Goal: Task Accomplishment & Management: Use online tool/utility

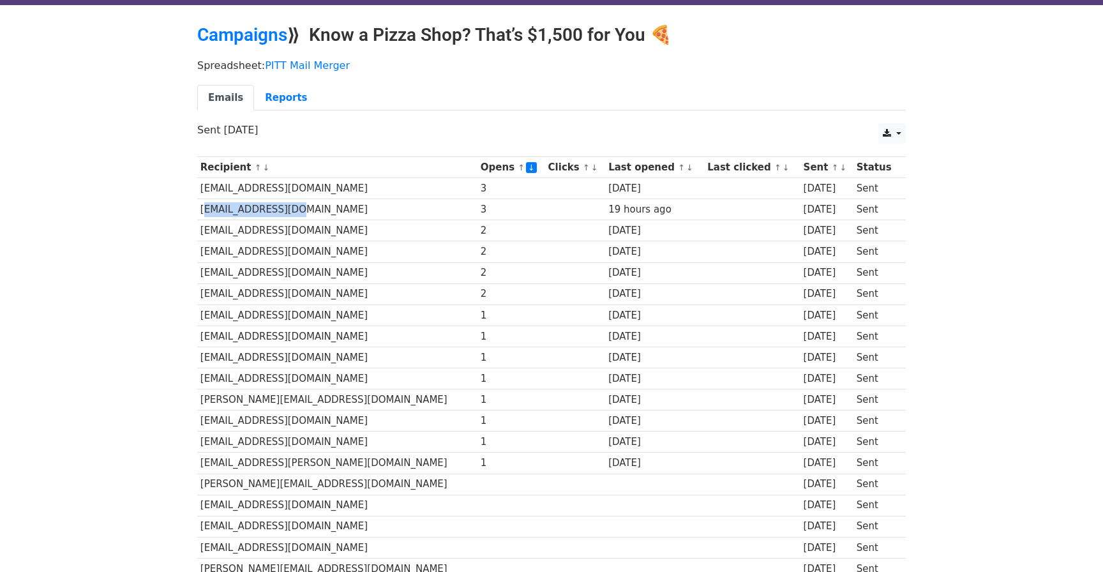
drag, startPoint x: 200, startPoint y: 209, endPoint x: 296, endPoint y: 209, distance: 95.1
click at [296, 209] on td "aksuben@gmail.com" at bounding box center [337, 209] width 280 height 21
copy td "aksuben@gmail.com"
drag, startPoint x: 197, startPoint y: 228, endPoint x: 371, endPoint y: 231, distance: 174.9
click at [371, 231] on td "eatalypizzamoon@gmail.com" at bounding box center [337, 230] width 280 height 21
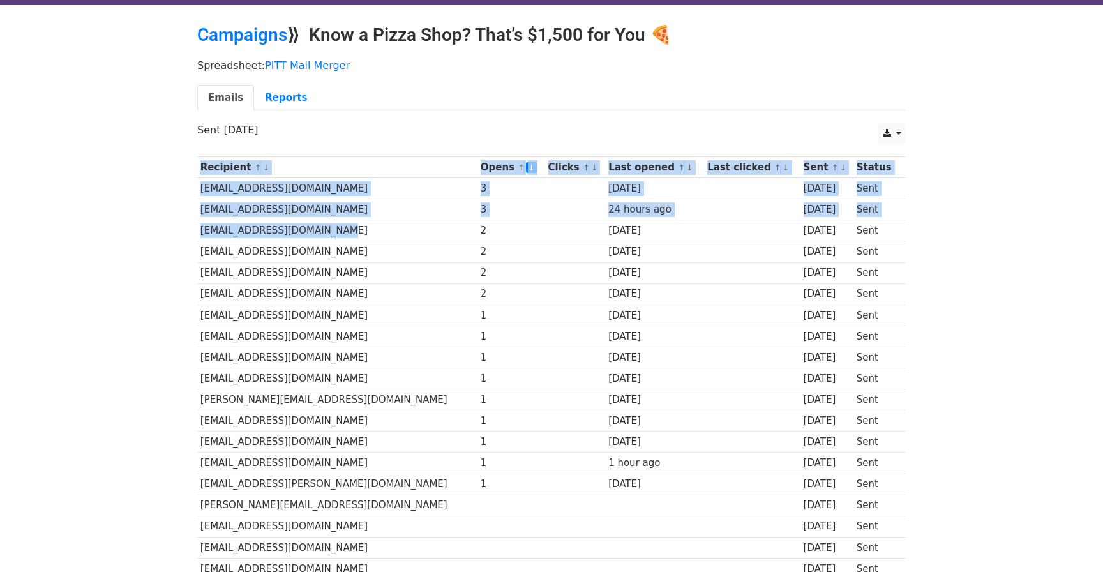
drag, startPoint x: 324, startPoint y: 232, endPoint x: 189, endPoint y: 220, distance: 135.8
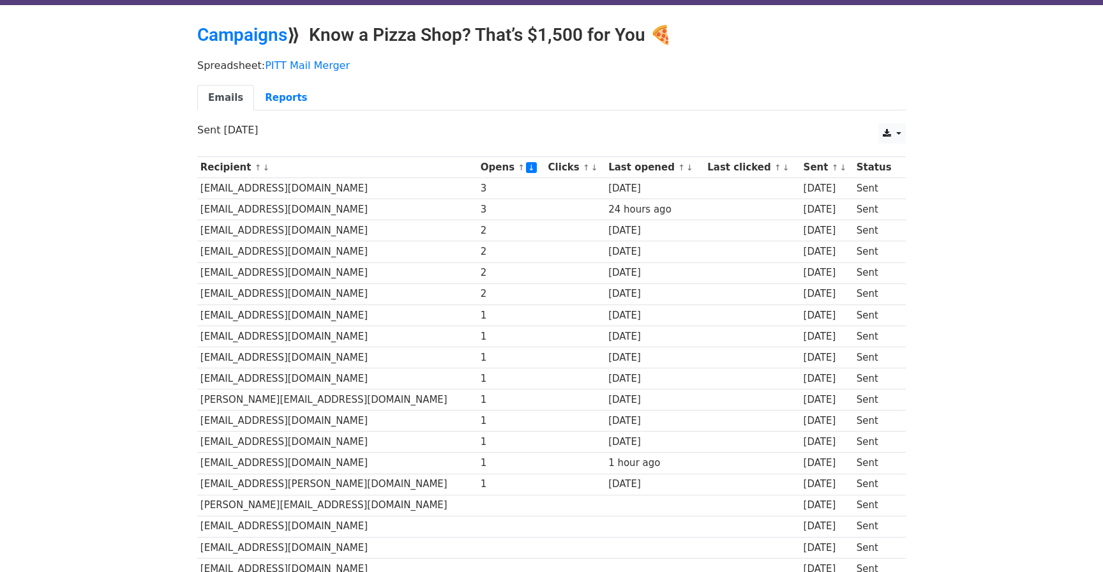
drag, startPoint x: 201, startPoint y: 230, endPoint x: 327, endPoint y: 232, distance: 126.4
click at [327, 232] on td "eatalypizzamoon@gmail.com" at bounding box center [337, 230] width 280 height 21
copy td "eatalypizzamoon@gmail.com"
drag, startPoint x: 201, startPoint y: 253, endPoint x: 368, endPoint y: 253, distance: 166.6
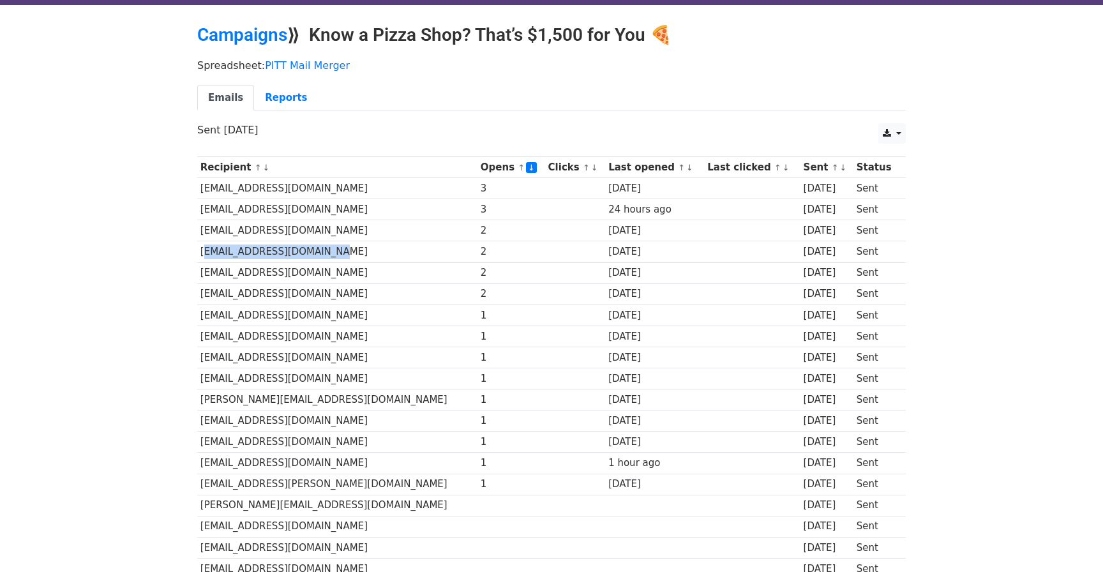
click at [368, 253] on td "caprionispizza@gmail.com" at bounding box center [337, 251] width 280 height 21
copy td "caprionispizza@gmail.com"
drag, startPoint x: 201, startPoint y: 294, endPoint x: 317, endPoint y: 294, distance: 115.5
click at [317, 294] on td "4starpizza@gmail.com" at bounding box center [337, 293] width 280 height 21
copy td "4starpizza@gmail.com"
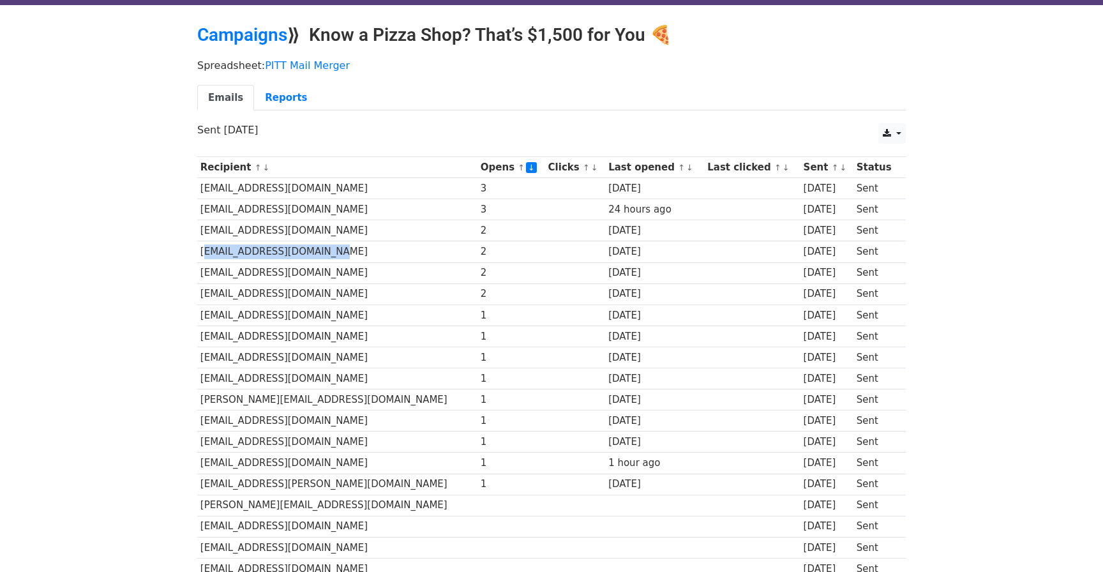
drag, startPoint x: 199, startPoint y: 252, endPoint x: 390, endPoint y: 252, distance: 191.5
click at [390, 252] on td "caprionispizza@gmail.com" at bounding box center [337, 251] width 280 height 21
copy td "caprionispizza@gmail.com"
drag, startPoint x: 200, startPoint y: 318, endPoint x: 318, endPoint y: 318, distance: 117.4
click at [318, 318] on td "dardan212121@gmail.com" at bounding box center [337, 314] width 280 height 21
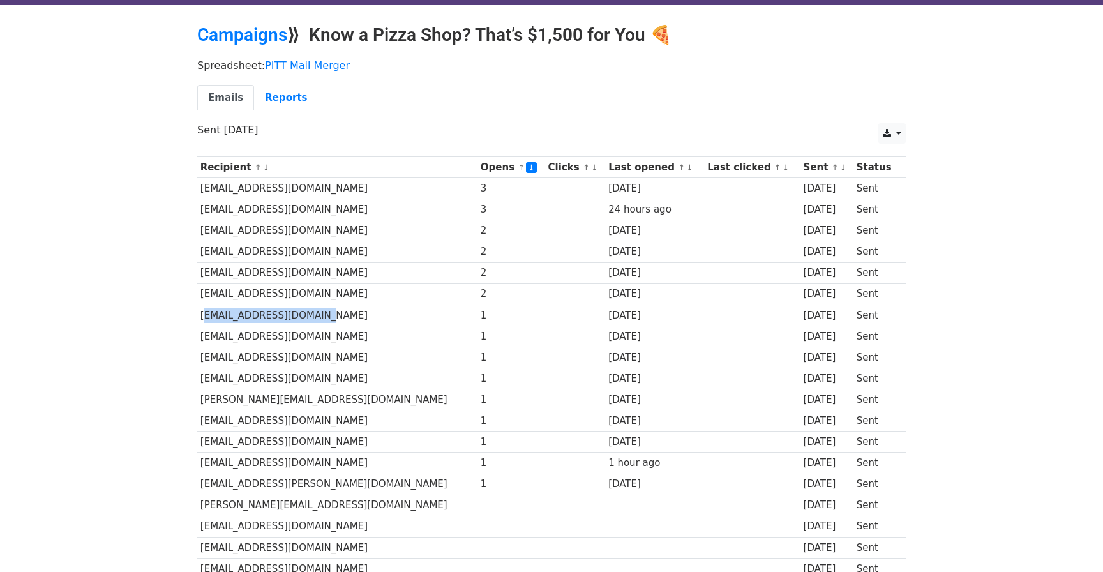
copy td "dardan212121@gmail.com"
drag, startPoint x: 199, startPoint y: 338, endPoint x: 301, endPoint y: 338, distance: 102.8
click at [301, 338] on td "csylvania@yahoo.com" at bounding box center [337, 336] width 280 height 21
copy td "csylvania@yahoo.com"
drag, startPoint x: 200, startPoint y: 356, endPoint x: 360, endPoint y: 356, distance: 160.2
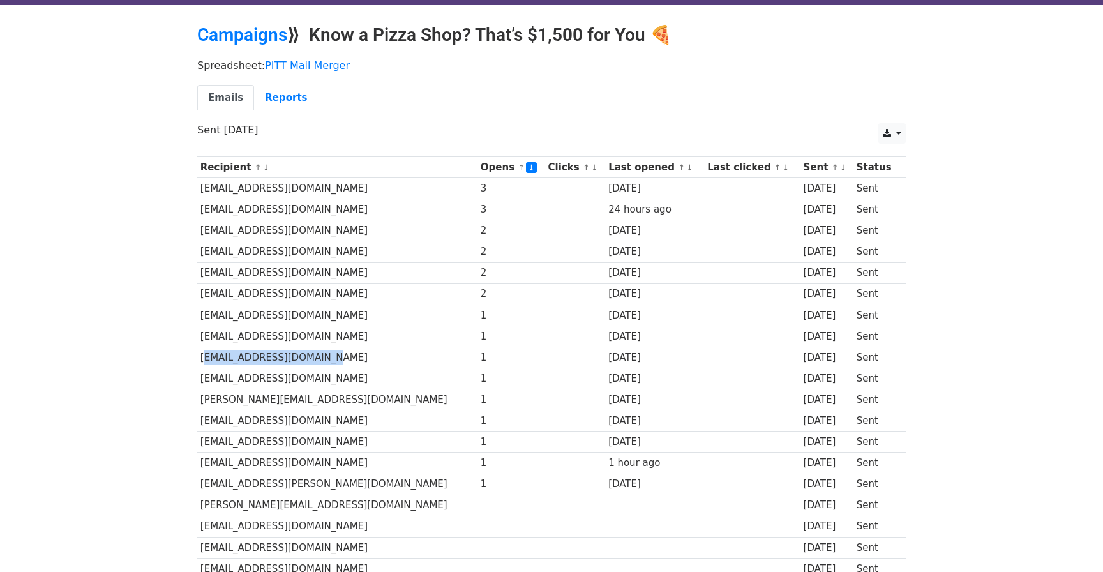
click at [360, 356] on td "caterinac0228@gmail.com" at bounding box center [337, 357] width 280 height 21
copy td "caterinac0228@gmail.com"
drag, startPoint x: 200, startPoint y: 398, endPoint x: 331, endPoint y: 398, distance: 130.8
click at [331, 398] on td "britt@avivabrickoven.com" at bounding box center [337, 399] width 280 height 21
copy td "britt@avivabrickoven.com"
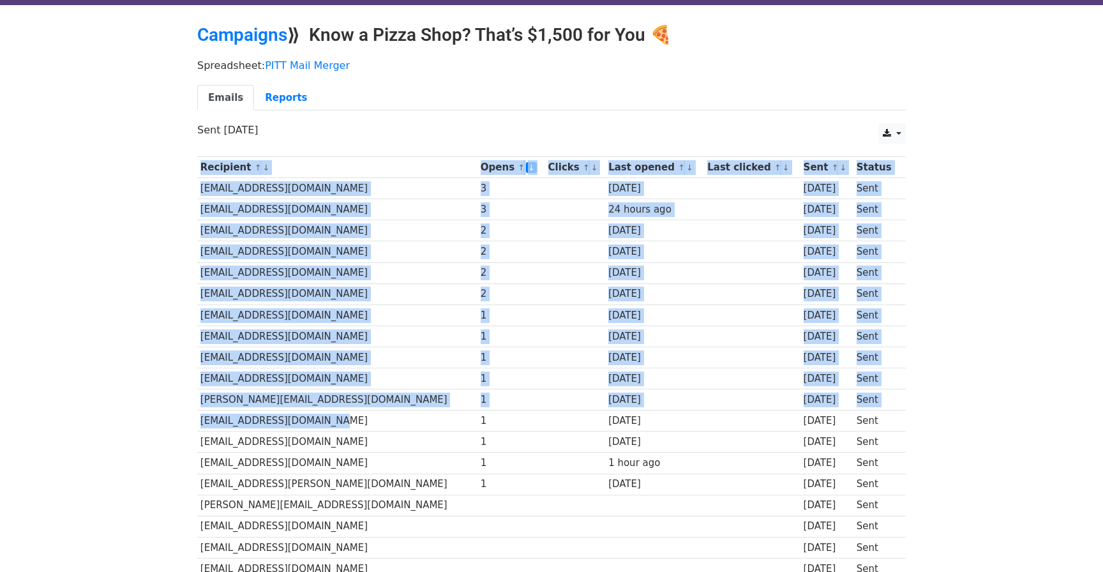
drag, startPoint x: 196, startPoint y: 419, endPoint x: 350, endPoint y: 419, distance: 153.8
click at [350, 419] on td "blackmarketpgh@gmail.com" at bounding box center [337, 420] width 280 height 21
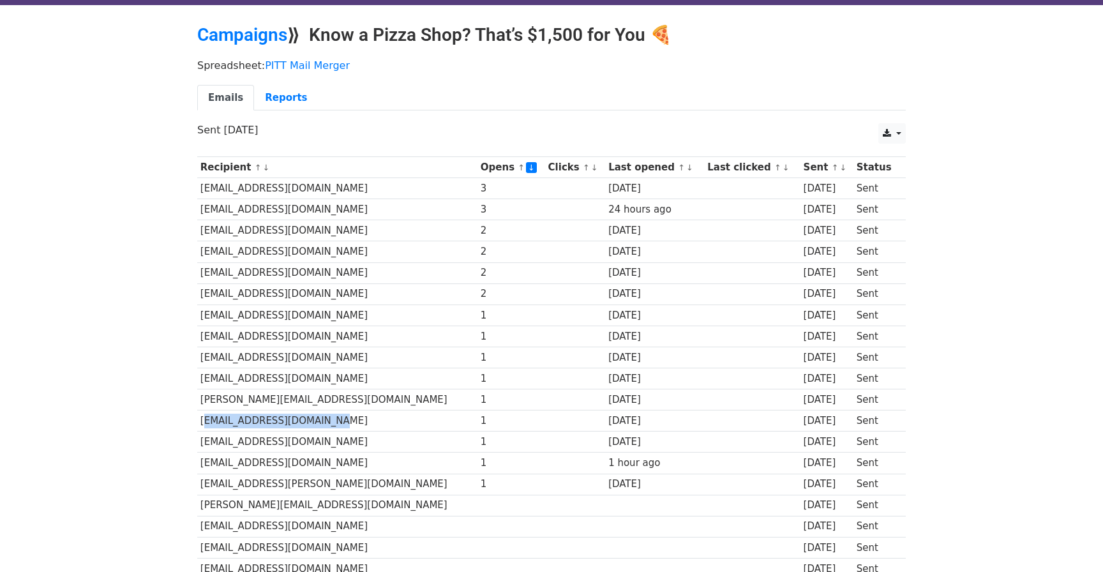
drag, startPoint x: 325, startPoint y: 421, endPoint x: 197, endPoint y: 421, distance: 127.7
click at [197, 421] on td "blackmarketpgh@gmail.com" at bounding box center [337, 420] width 280 height 21
drag, startPoint x: 329, startPoint y: 442, endPoint x: 202, endPoint y: 437, distance: 127.1
click at [202, 437] on td "anasjhamame@icloud.com" at bounding box center [337, 441] width 280 height 21
copy td "anasjhamame@icloud.com"
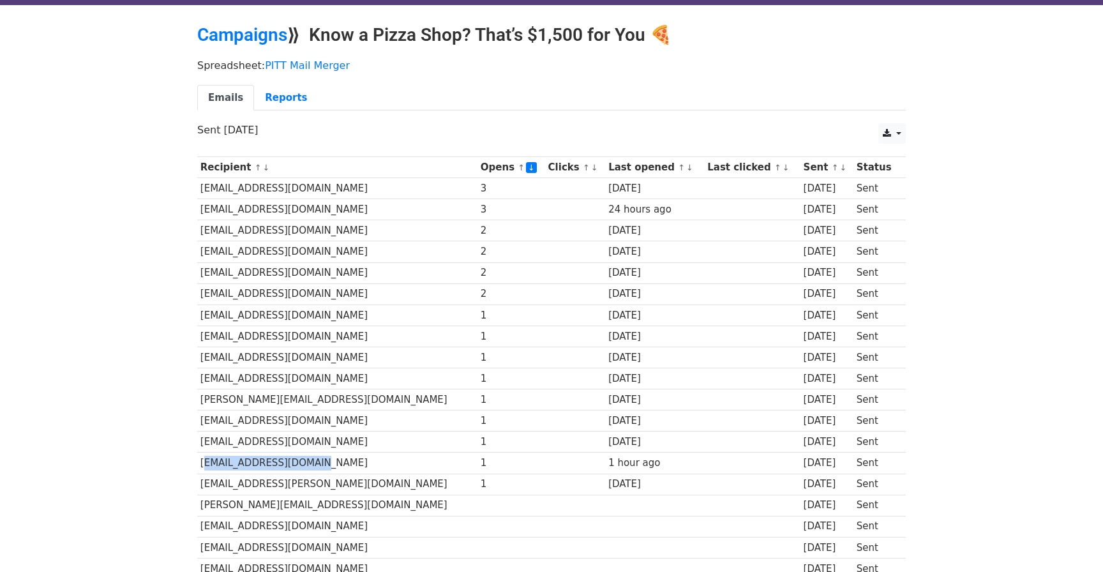
drag, startPoint x: 199, startPoint y: 459, endPoint x: 301, endPoint y: 455, distance: 101.6
click at [302, 456] on td "amerisoulfs@gmail.com" at bounding box center [337, 463] width 280 height 21
copy td "amerisoulfs@gmail.com"
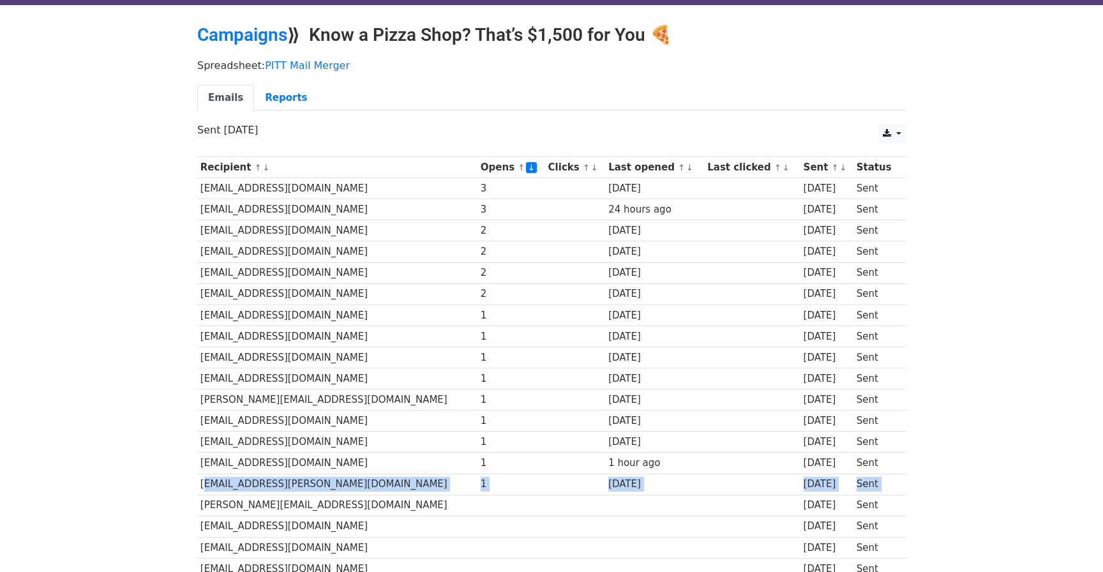
drag, startPoint x: 200, startPoint y: 485, endPoint x: 349, endPoint y: 497, distance: 149.8
click at [349, 497] on td "erica@thepamarket.com" at bounding box center [337, 505] width 280 height 21
drag, startPoint x: 202, startPoint y: 485, endPoint x: 341, endPoint y: 484, distance: 139.1
click at [341, 484] on td "22m.nowicki@gmail.com" at bounding box center [337, 484] width 280 height 21
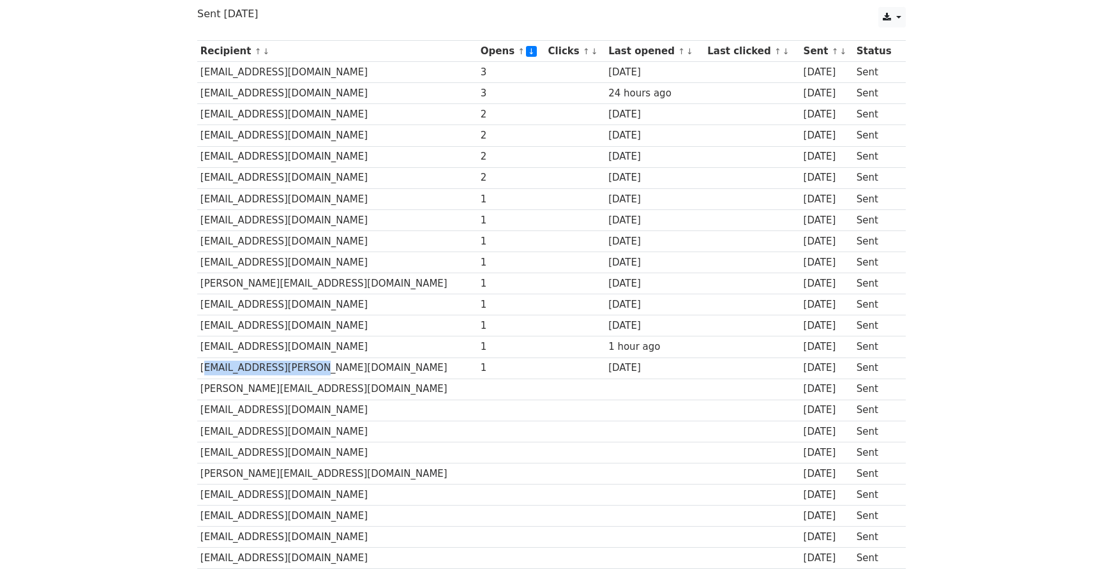
scroll to position [253, 0]
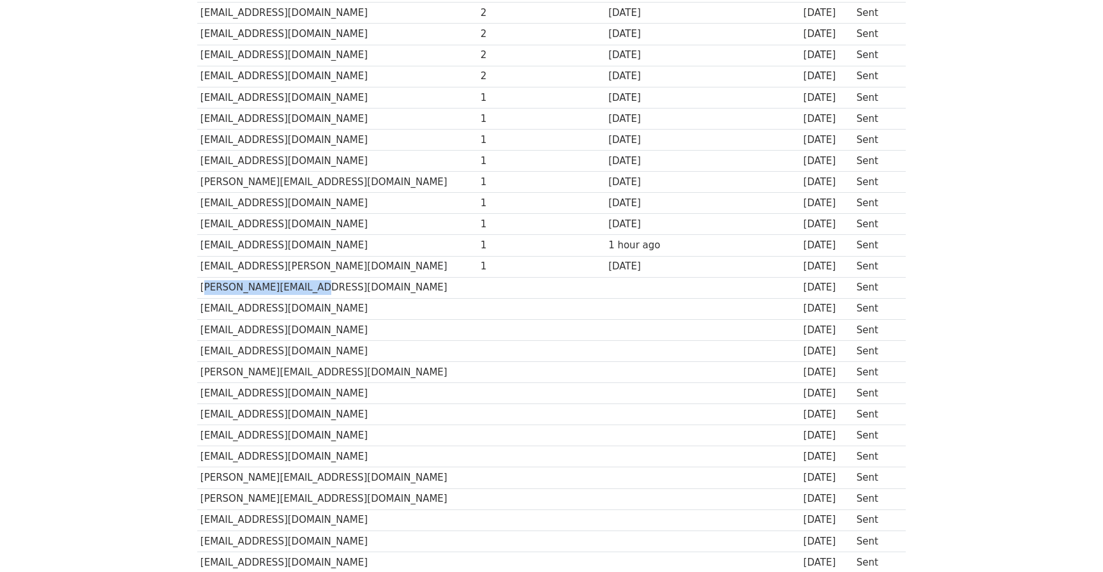
drag, startPoint x: 200, startPoint y: 289, endPoint x: 345, endPoint y: 289, distance: 144.9
click at [345, 289] on td "erica@thepamarket.com" at bounding box center [337, 287] width 280 height 21
drag, startPoint x: 198, startPoint y: 306, endPoint x: 365, endPoint y: 306, distance: 167.2
click at [364, 306] on td "ered8@hotmail.com" at bounding box center [337, 308] width 280 height 21
drag, startPoint x: 199, startPoint y: 331, endPoint x: 287, endPoint y: 331, distance: 88.1
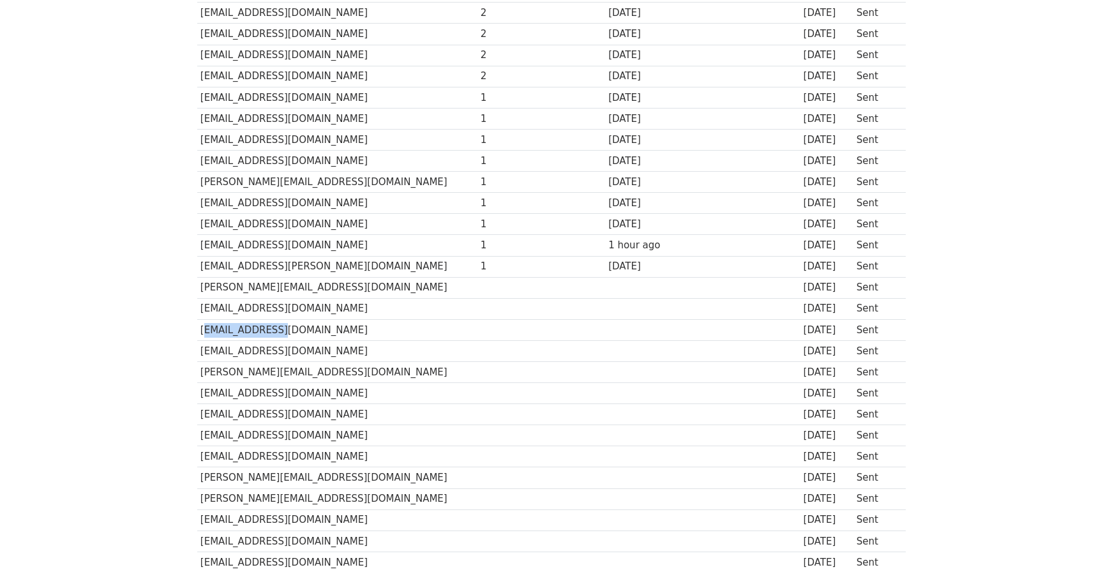
click at [287, 331] on td "echdav@msn.com" at bounding box center [337, 329] width 280 height 21
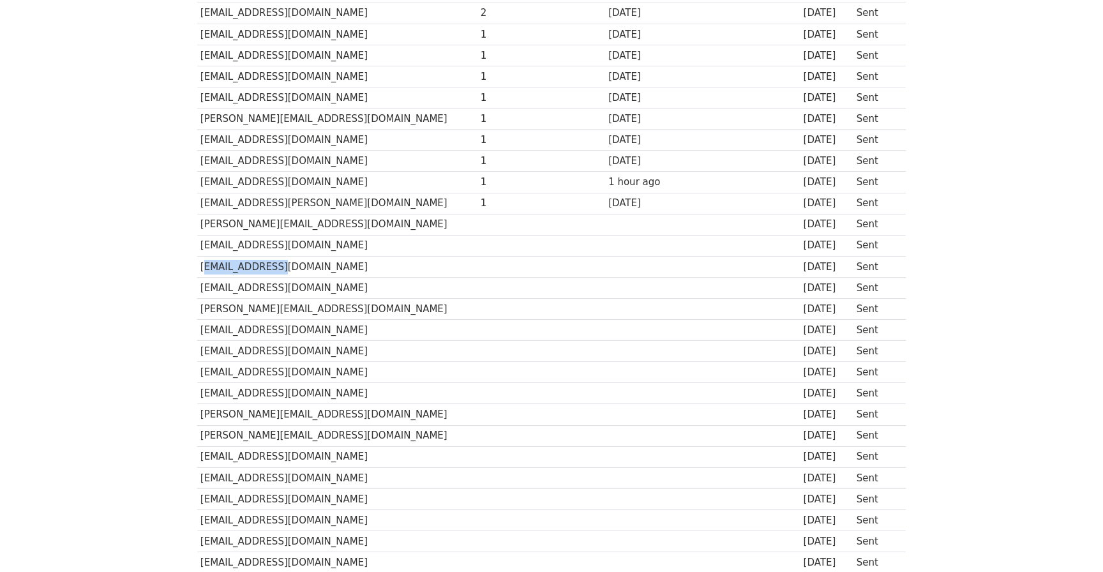
scroll to position [318, 0]
drag, startPoint x: 199, startPoint y: 284, endPoint x: 359, endPoint y: 284, distance: 159.6
click at [358, 284] on td "dpasquarelli57@gmail.com" at bounding box center [337, 285] width 280 height 21
drag, startPoint x: 197, startPoint y: 307, endPoint x: 386, endPoint y: 307, distance: 188.3
click at [386, 307] on td "donnie@cancillas.com" at bounding box center [337, 306] width 280 height 21
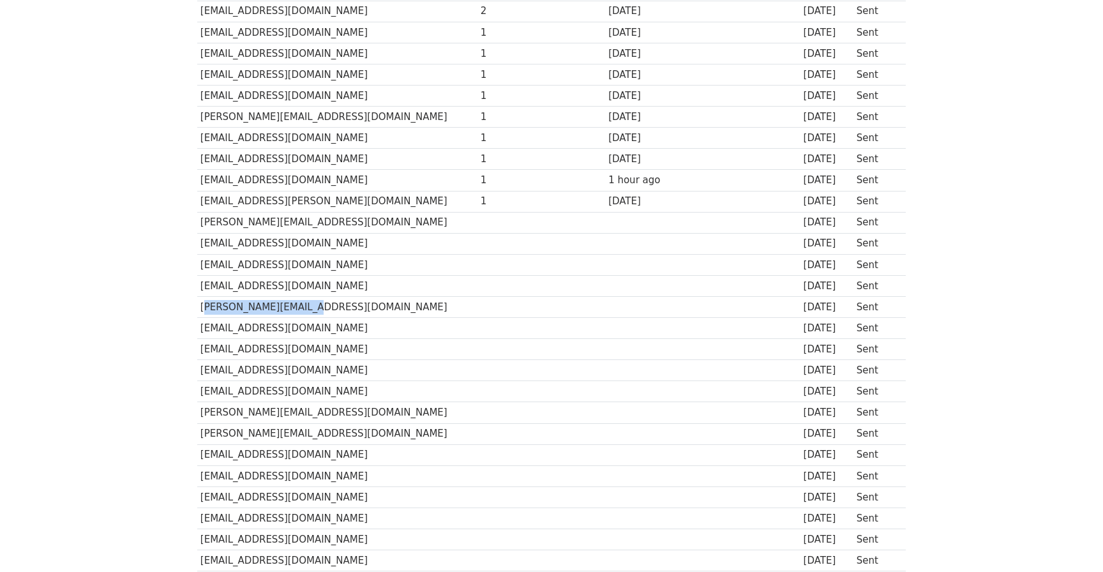
drag, startPoint x: 200, startPoint y: 324, endPoint x: 414, endPoint y: 324, distance: 213.8
click at [414, 324] on td "domenicoschianodicola@yahoo.com" at bounding box center [337, 328] width 280 height 21
drag, startPoint x: 202, startPoint y: 350, endPoint x: 360, endPoint y: 349, distance: 157.7
click at [360, 349] on td "dersh222@gmail.com" at bounding box center [337, 349] width 280 height 21
drag, startPoint x: 199, startPoint y: 371, endPoint x: 361, endPoint y: 371, distance: 162.1
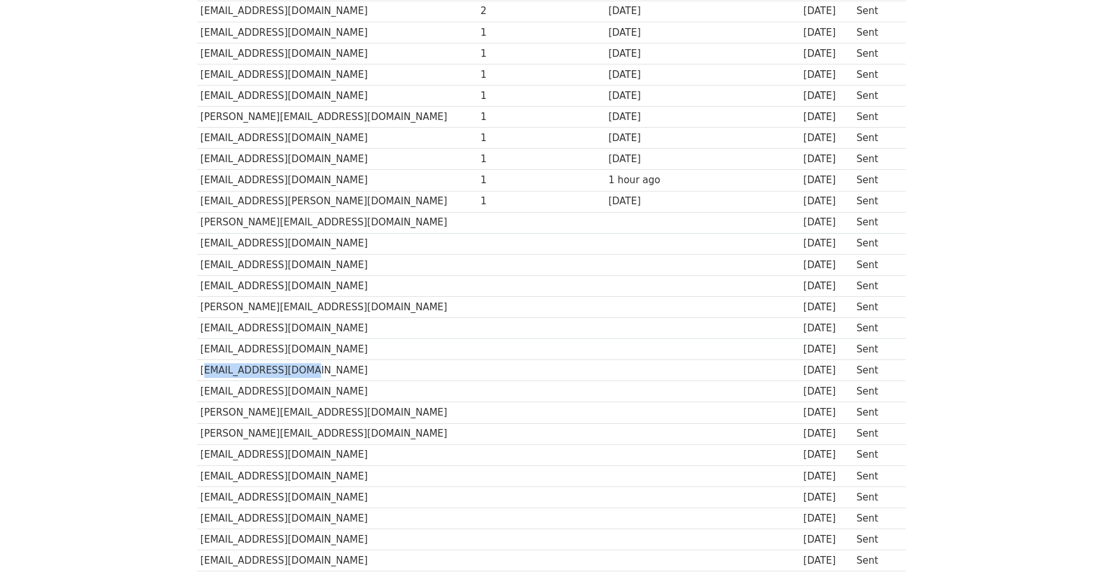
click at [361, 371] on td "dave15210@gmail.com" at bounding box center [337, 370] width 280 height 21
drag, startPoint x: 200, startPoint y: 389, endPoint x: 421, endPoint y: 389, distance: 220.8
click at [421, 389] on td "danielglock62@yahoo.com" at bounding box center [337, 391] width 280 height 21
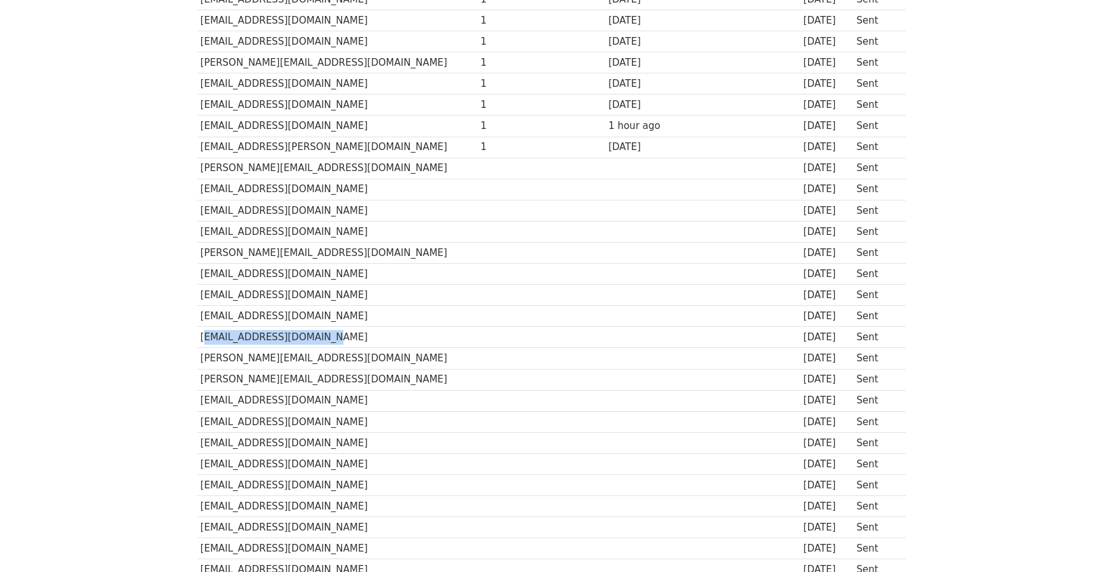
scroll to position [375, 0]
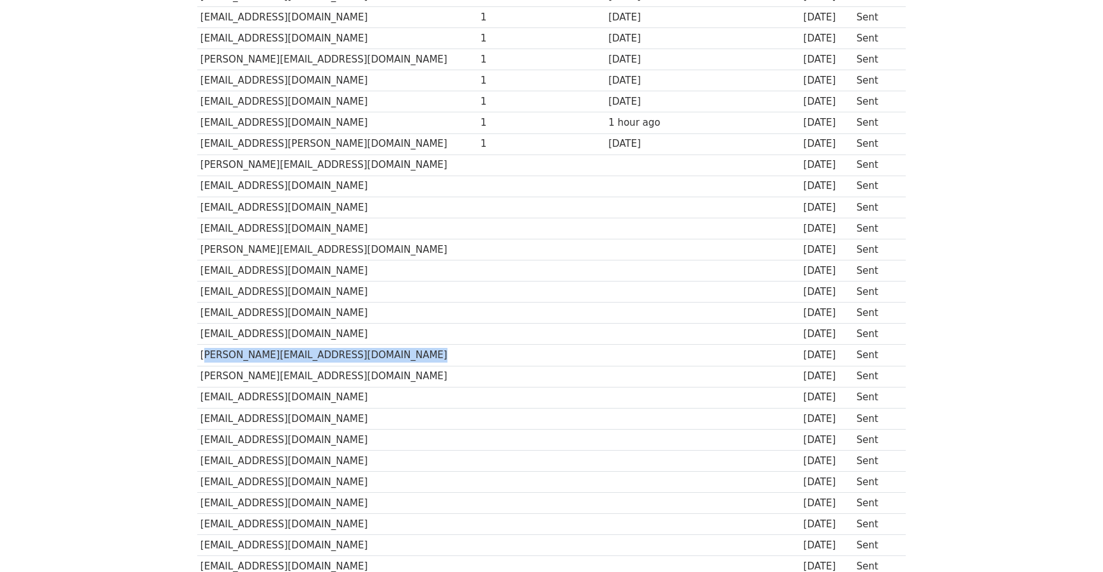
drag, startPoint x: 200, startPoint y: 354, endPoint x: 436, endPoint y: 354, distance: 236.2
click at [436, 354] on tr "chuck@doughboys412.com 3 days ago Sent" at bounding box center [551, 355] width 709 height 21
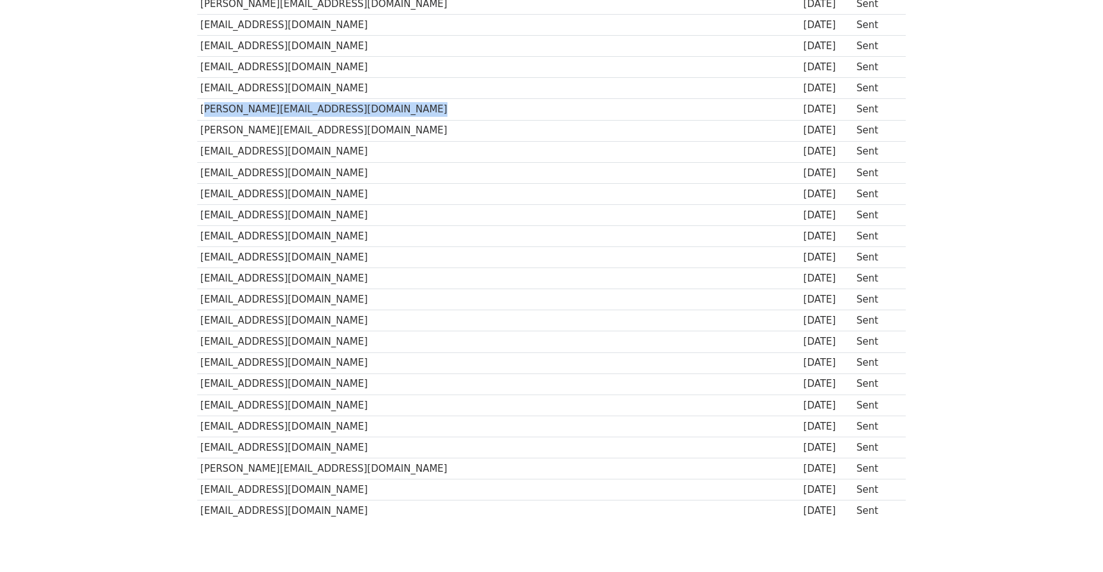
scroll to position [627, 0]
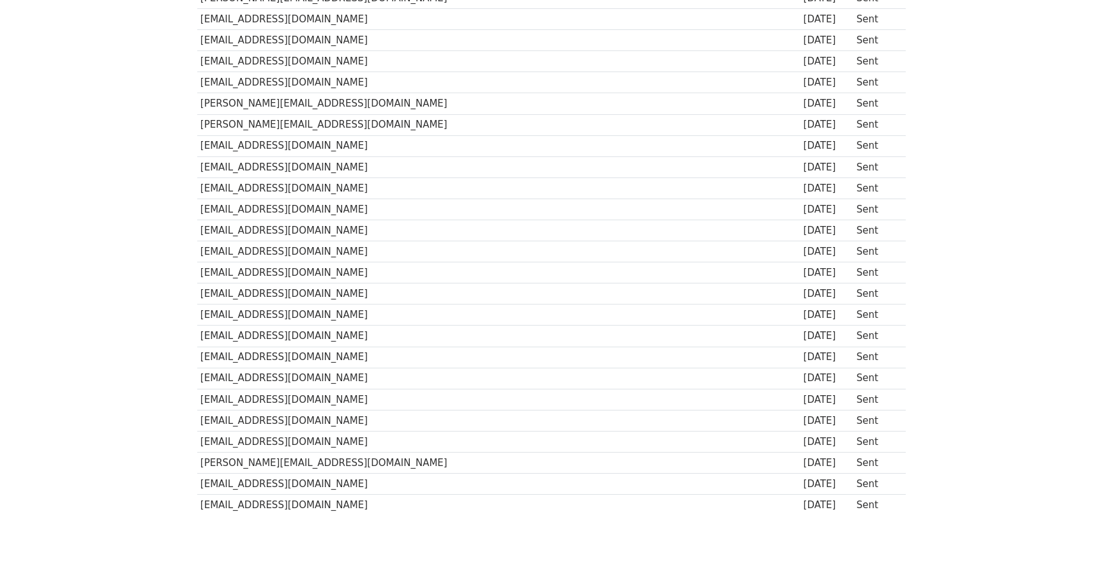
click at [202, 127] on td "chris.lorenzospt@gmail.com" at bounding box center [337, 124] width 280 height 21
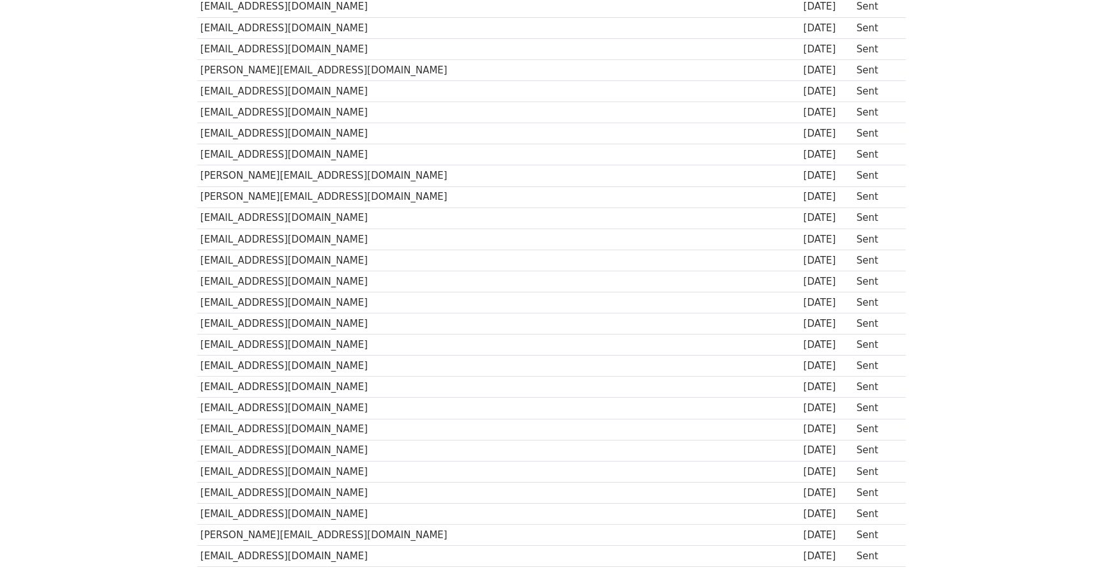
scroll to position [553, 0]
drag, startPoint x: 200, startPoint y: 202, endPoint x: 407, endPoint y: 202, distance: 206.2
click at [407, 202] on td "chris.lorenzospt@gmail.com" at bounding box center [337, 198] width 280 height 21
drag, startPoint x: 200, startPoint y: 217, endPoint x: 315, endPoint y: 217, distance: 114.9
click at [314, 217] on td "chaouk13@icloud.com" at bounding box center [337, 219] width 280 height 21
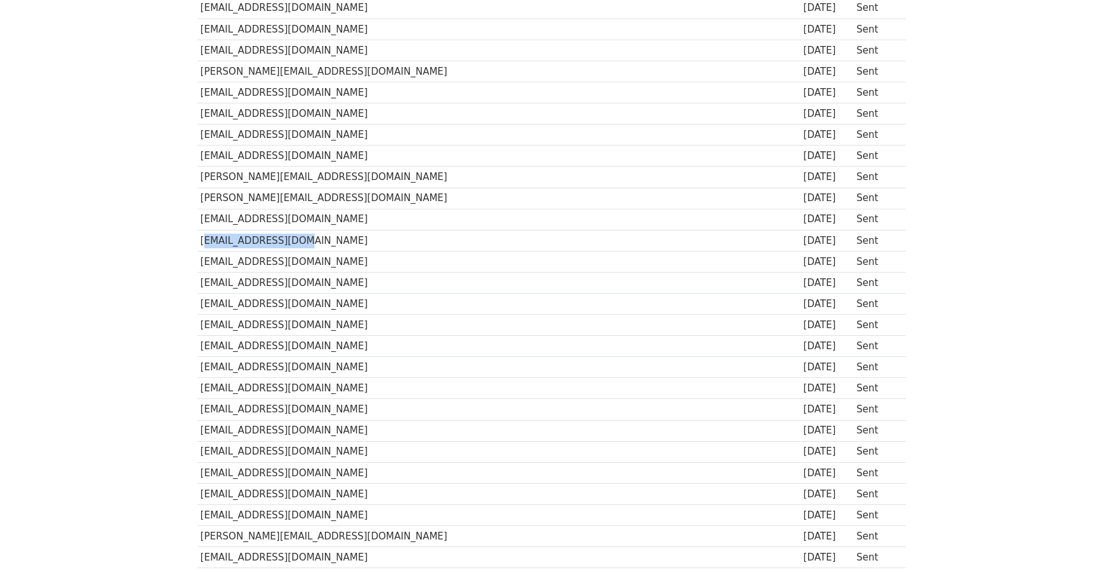
drag, startPoint x: 199, startPoint y: 242, endPoint x: 305, endPoint y: 242, distance: 106.6
click at [305, 242] on td "cbotij86@gmail.com" at bounding box center [337, 240] width 280 height 21
drag, startPoint x: 201, startPoint y: 262, endPoint x: 355, endPoint y: 262, distance: 153.8
click at [355, 262] on td "bsunseri@me.com" at bounding box center [337, 261] width 280 height 21
drag, startPoint x: 200, startPoint y: 281, endPoint x: 382, endPoint y: 281, distance: 181.9
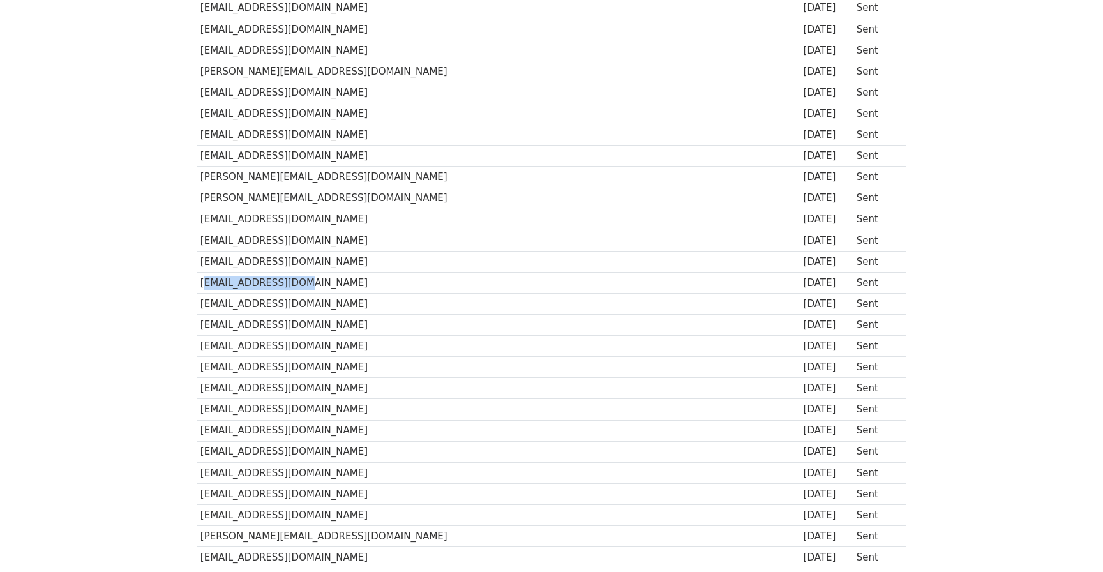
click at [382, 281] on td "brianshipp@aol.com" at bounding box center [337, 282] width 280 height 21
drag, startPoint x: 200, startPoint y: 307, endPoint x: 333, endPoint y: 307, distance: 132.8
click at [333, 307] on td "blacklotuspizza@gmail.com" at bounding box center [337, 304] width 280 height 21
drag, startPoint x: 200, startPoint y: 239, endPoint x: 338, endPoint y: 239, distance: 138.5
click at [338, 239] on td "cbotij86@gmail.com" at bounding box center [337, 240] width 280 height 21
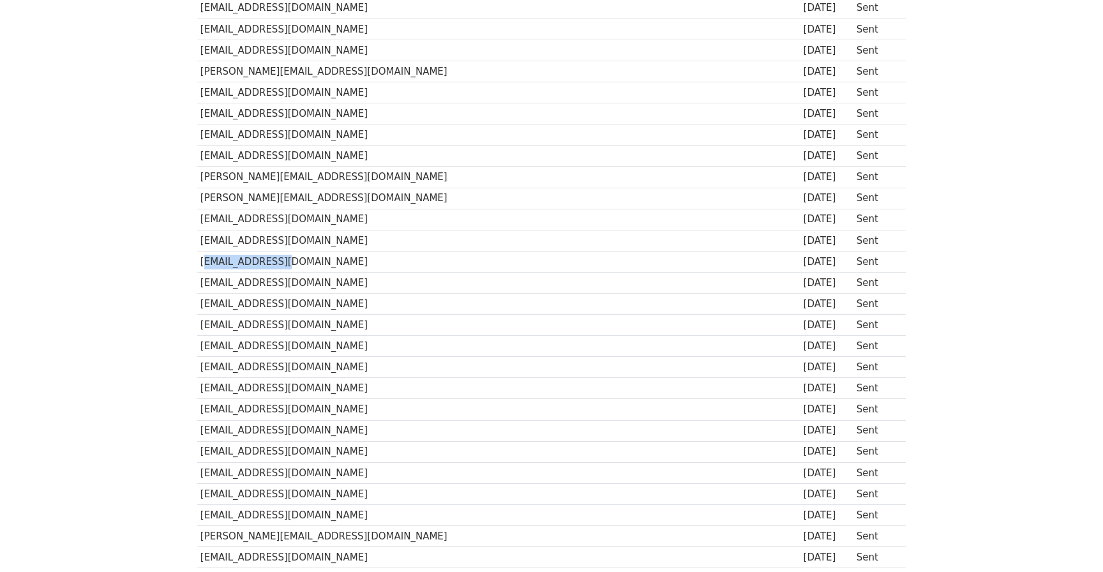
drag, startPoint x: 199, startPoint y: 260, endPoint x: 304, endPoint y: 259, distance: 104.7
click at [304, 260] on td "bsunseri@me.com" at bounding box center [337, 261] width 280 height 21
drag, startPoint x: 199, startPoint y: 280, endPoint x: 352, endPoint y: 280, distance: 153.8
click at [352, 280] on td "brianshipp@aol.com" at bounding box center [337, 282] width 280 height 21
drag, startPoint x: 199, startPoint y: 326, endPoint x: 374, endPoint y: 326, distance: 174.9
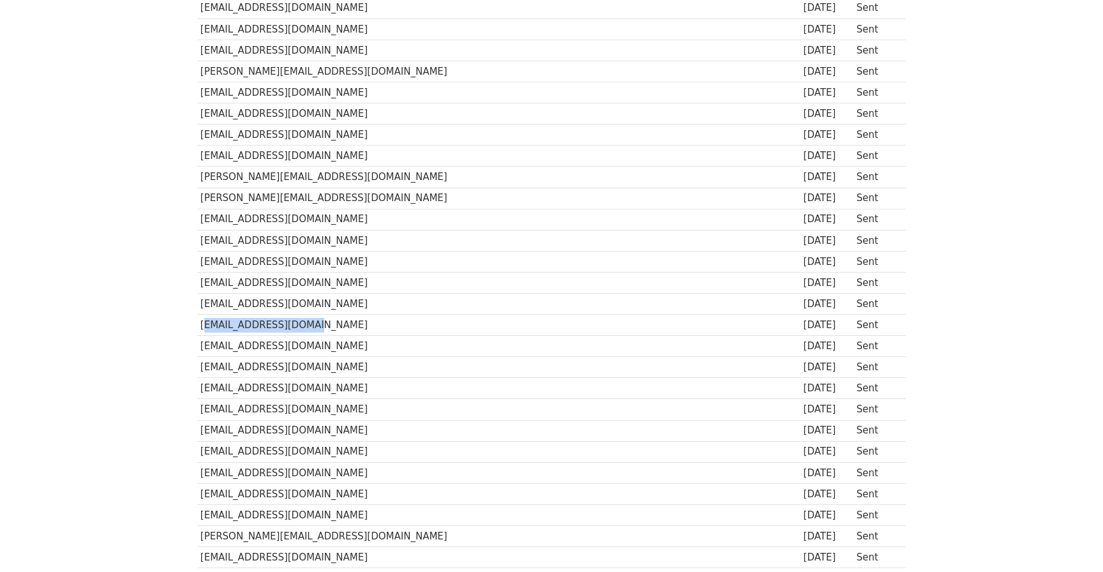
click at [374, 326] on td "bizrifb4@verizon.net" at bounding box center [337, 325] width 280 height 21
drag, startPoint x: 198, startPoint y: 343, endPoint x: 329, endPoint y: 343, distance: 131.5
click at [329, 343] on td "bguiliani@aol.com" at bounding box center [337, 346] width 280 height 21
drag, startPoint x: 199, startPoint y: 365, endPoint x: 372, endPoint y: 365, distance: 173.0
click at [372, 365] on td "bellaspizzeria426@gmail.com" at bounding box center [337, 367] width 280 height 21
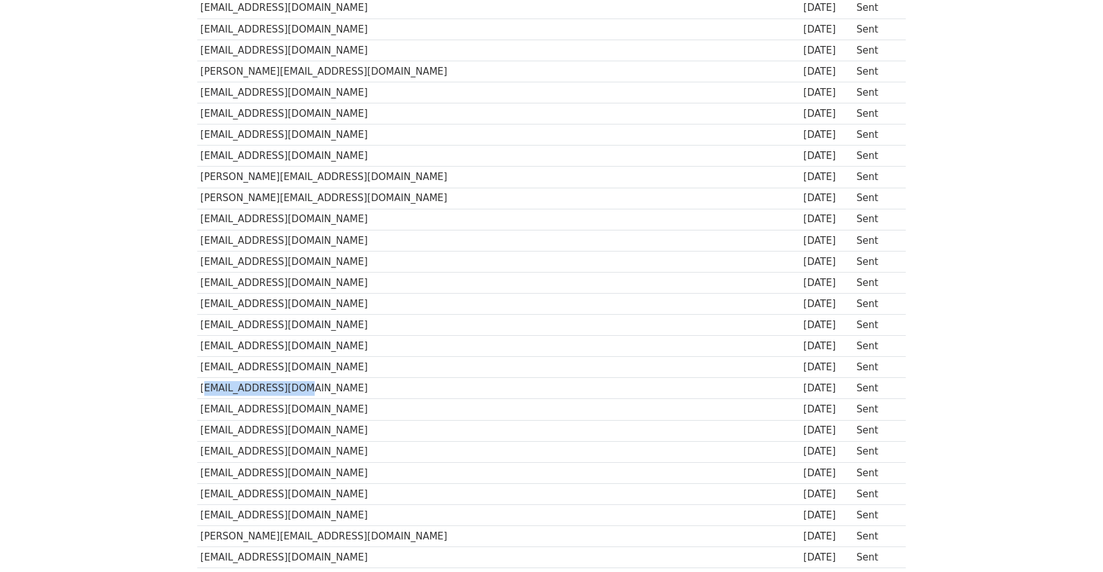
drag, startPoint x: 198, startPoint y: 385, endPoint x: 314, endPoint y: 385, distance: 116.2
click at [314, 385] on td "bbfamili@yahoo.com" at bounding box center [337, 388] width 280 height 21
drag, startPoint x: 200, startPoint y: 413, endPoint x: 411, endPoint y: 413, distance: 211.3
click at [411, 413] on td "ashandkrispizza@gmail.com" at bounding box center [337, 409] width 280 height 21
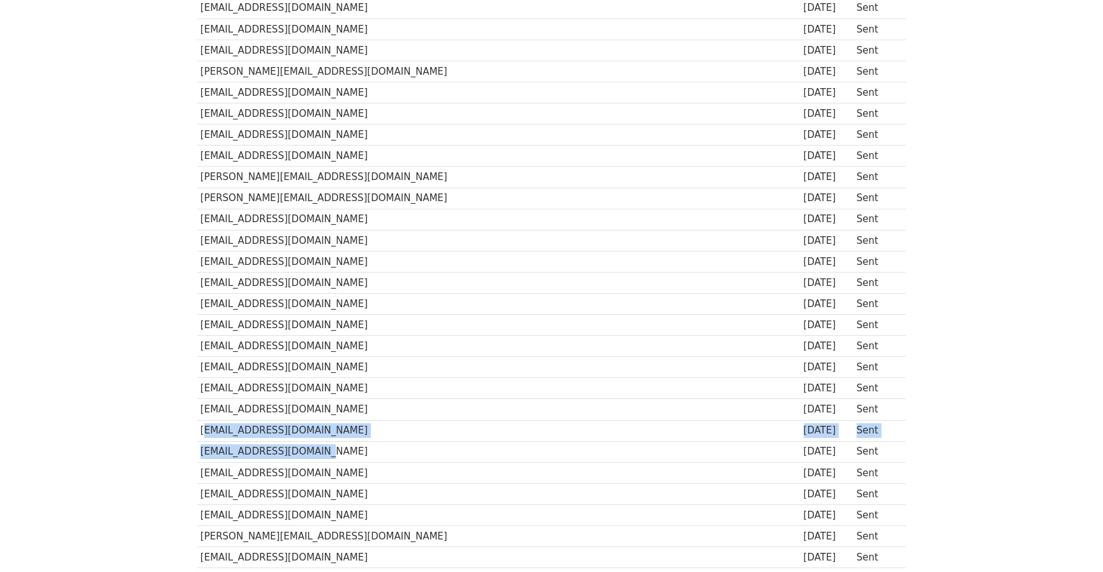
drag, startPoint x: 201, startPoint y: 431, endPoint x: 371, endPoint y: 445, distance: 171.0
click at [371, 445] on tbody "Recipient ↑ ↓ Opens ↑ ↓ Clicks ↑ ↓ Last opened ↑ ↓ Last clicked ↑ ↓ Sent ↑ ↓ St…" at bounding box center [551, 114] width 709 height 950
click at [371, 445] on td "areshhakemi4@gmail.com" at bounding box center [337, 451] width 280 height 21
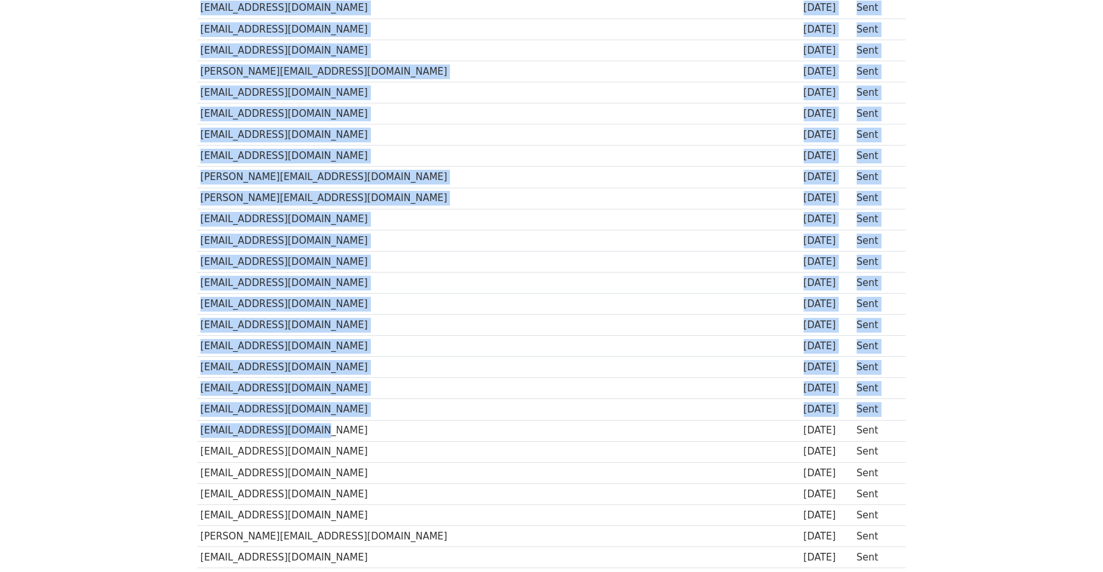
drag, startPoint x: 311, startPoint y: 431, endPoint x: 175, endPoint y: 427, distance: 136.7
click at [175, 427] on body "MergeMail Campaigns Templates Reports Open Gmail Daily emails left: 50 Help pau…" at bounding box center [551, 48] width 1103 height 1203
drag, startPoint x: 306, startPoint y: 426, endPoint x: 191, endPoint y: 426, distance: 114.9
click at [191, 426] on div "Recipient ↑ ↓ Opens ↑ ↓ Clicks ↑ ↓ Last opened ↑ ↓ Last clicked ↑ ↓ Sent ↑ ↓ St…" at bounding box center [552, 115] width 728 height 967
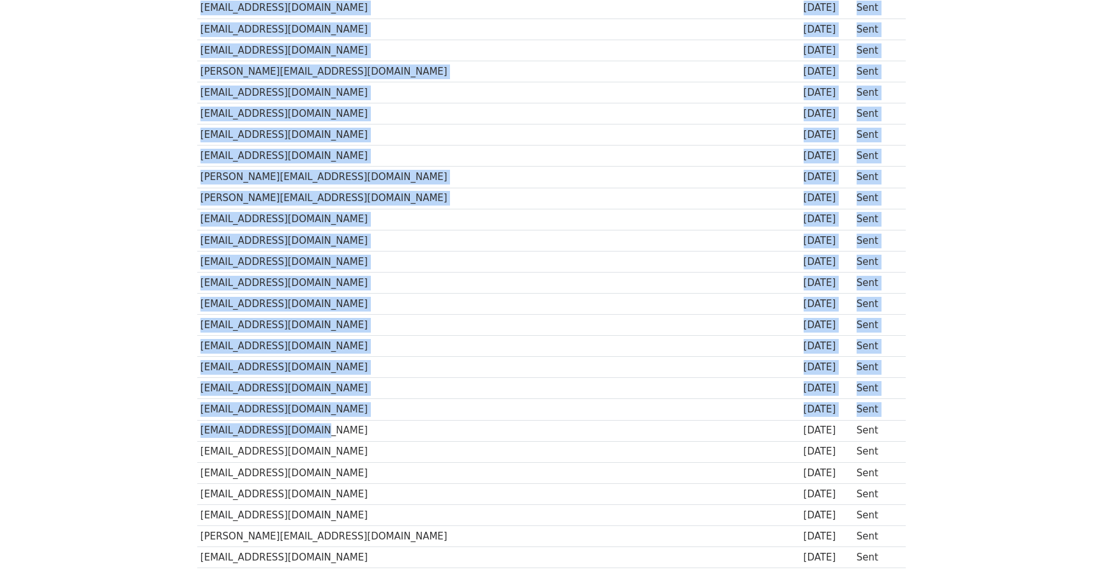
click at [191, 426] on div "Recipient ↑ ↓ Opens ↑ ↓ Clicks ↑ ↓ Last opened ↑ ↓ Last clicked ↑ ↓ Sent ↑ ↓ St…" at bounding box center [552, 115] width 728 height 967
drag, startPoint x: 307, startPoint y: 432, endPoint x: 195, endPoint y: 435, distance: 112.4
click at [195, 435] on div "Recipient ↑ ↓ Opens ↑ ↓ Clicks ↑ ↓ Last opened ↑ ↓ Last clicked ↑ ↓ Sent ↑ ↓ St…" at bounding box center [552, 115] width 728 height 967
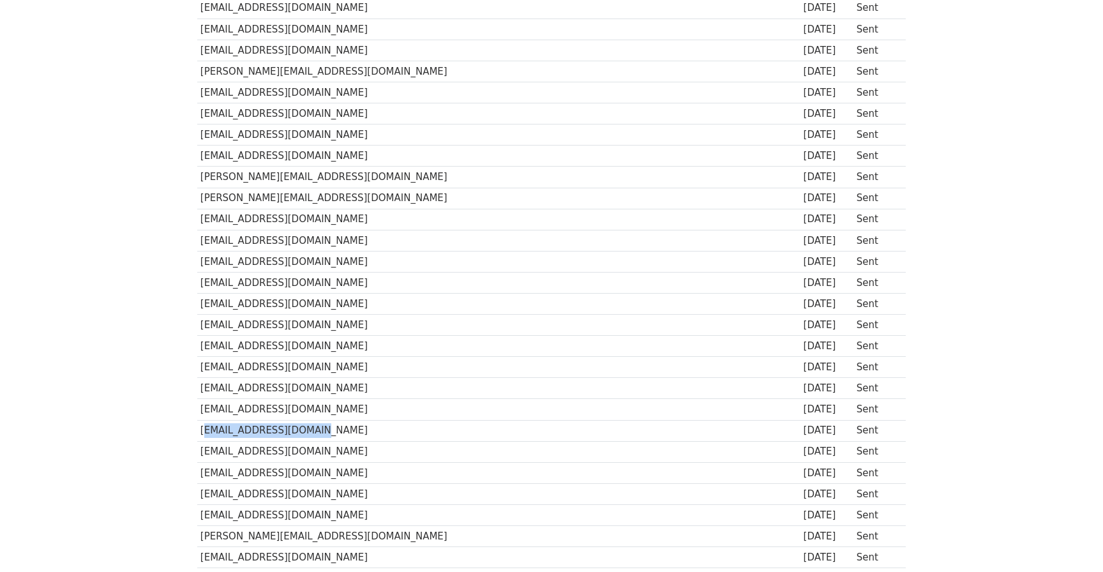
drag, startPoint x: 307, startPoint y: 433, endPoint x: 201, endPoint y: 430, distance: 106.0
click at [201, 430] on td "arslanpgh@hotmail.com" at bounding box center [337, 430] width 280 height 21
drag, startPoint x: 200, startPoint y: 451, endPoint x: 322, endPoint y: 451, distance: 121.9
click at [322, 451] on td "areshhakemi4@gmail.com" at bounding box center [337, 451] width 280 height 21
drag, startPoint x: 199, startPoint y: 475, endPoint x: 281, endPoint y: 474, distance: 82.3
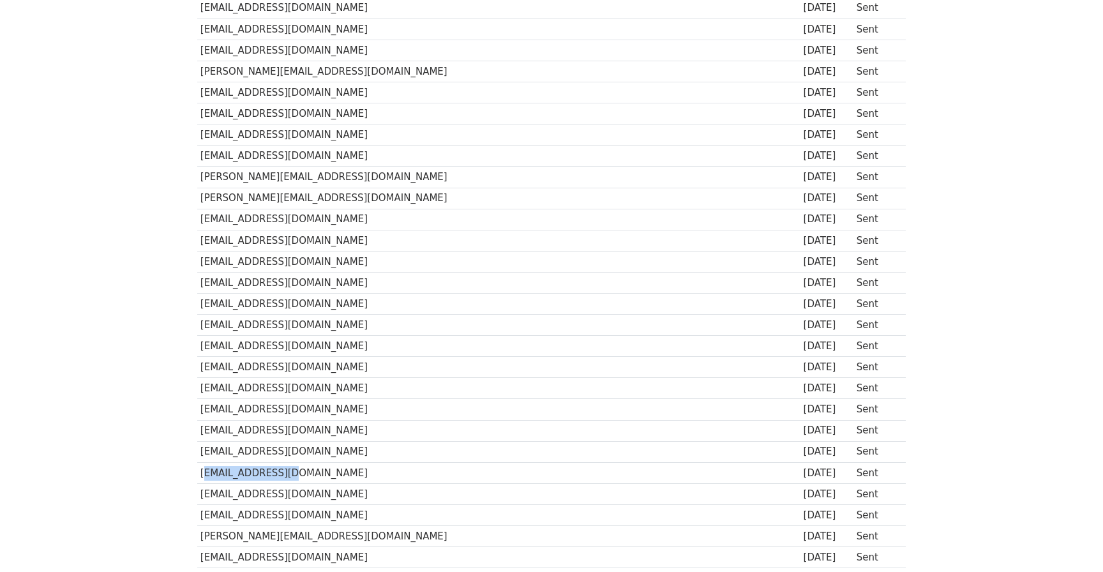
click at [281, 474] on td "apbiros4@aol.com" at bounding box center [337, 472] width 280 height 21
drag, startPoint x: 198, startPoint y: 495, endPoint x: 367, endPoint y: 492, distance: 169.2
click at [367, 493] on td "annacrucitt@gmail.com" at bounding box center [337, 493] width 280 height 21
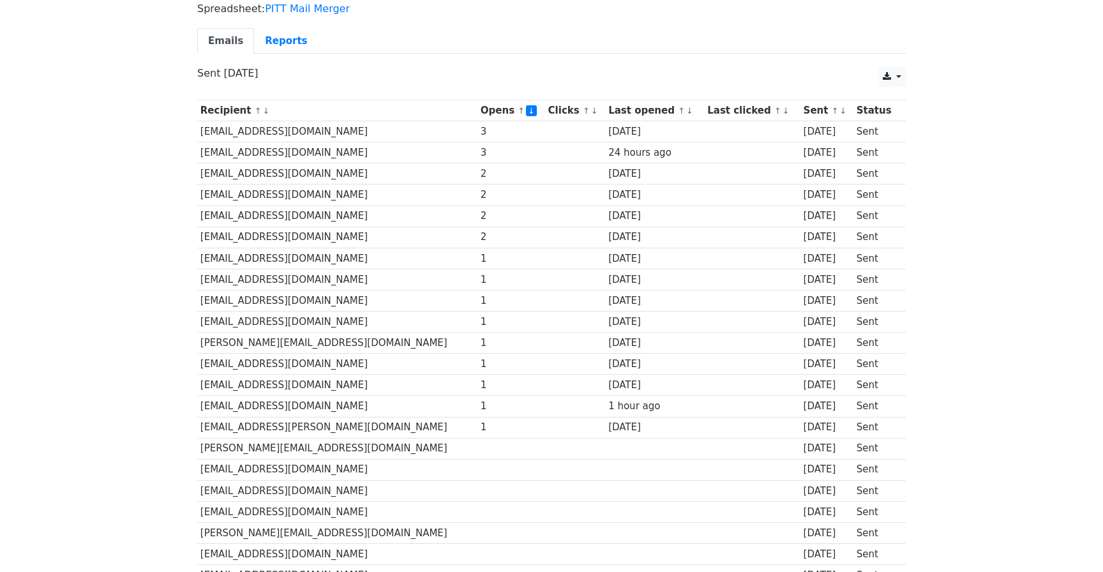
scroll to position [0, 0]
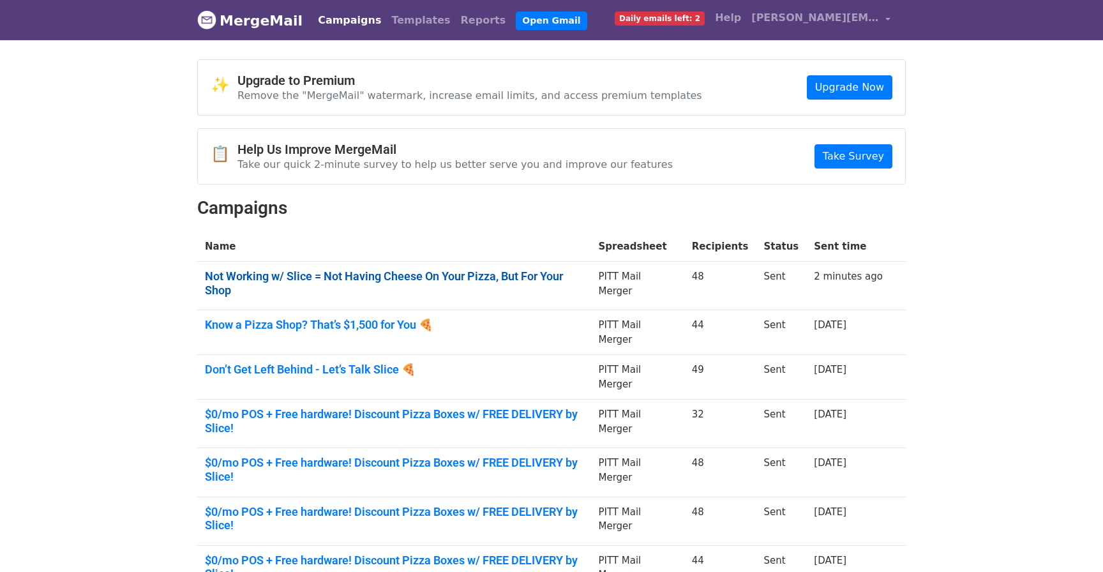
click at [393, 272] on link "Not Working w/ Slice = Not Having Cheese On Your Pizza, But For Your Shop" at bounding box center [394, 282] width 378 height 27
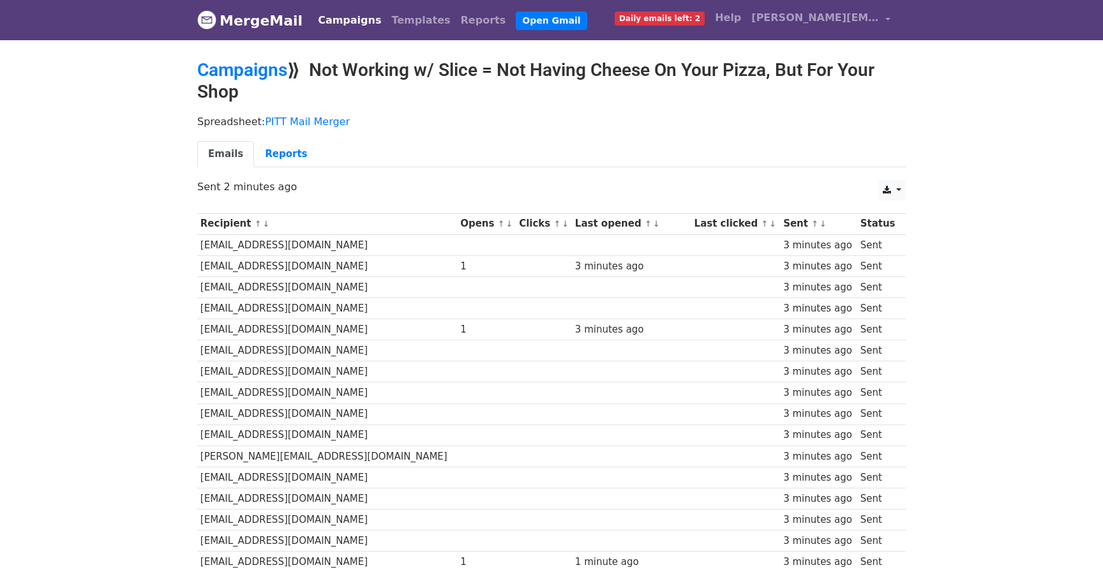
click at [506, 224] on link "↓" at bounding box center [509, 224] width 7 height 10
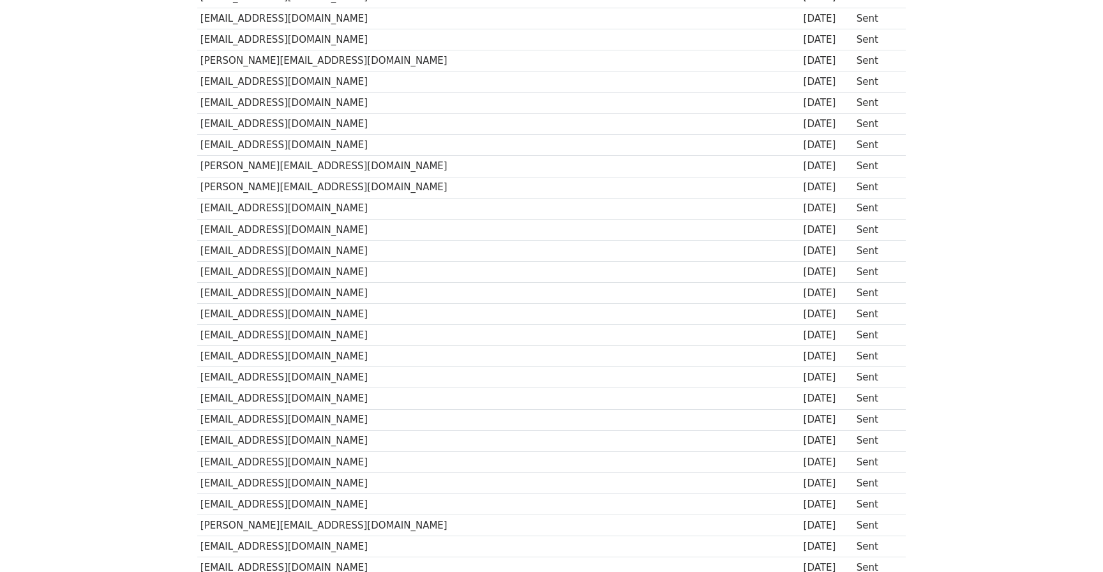
scroll to position [652, 0]
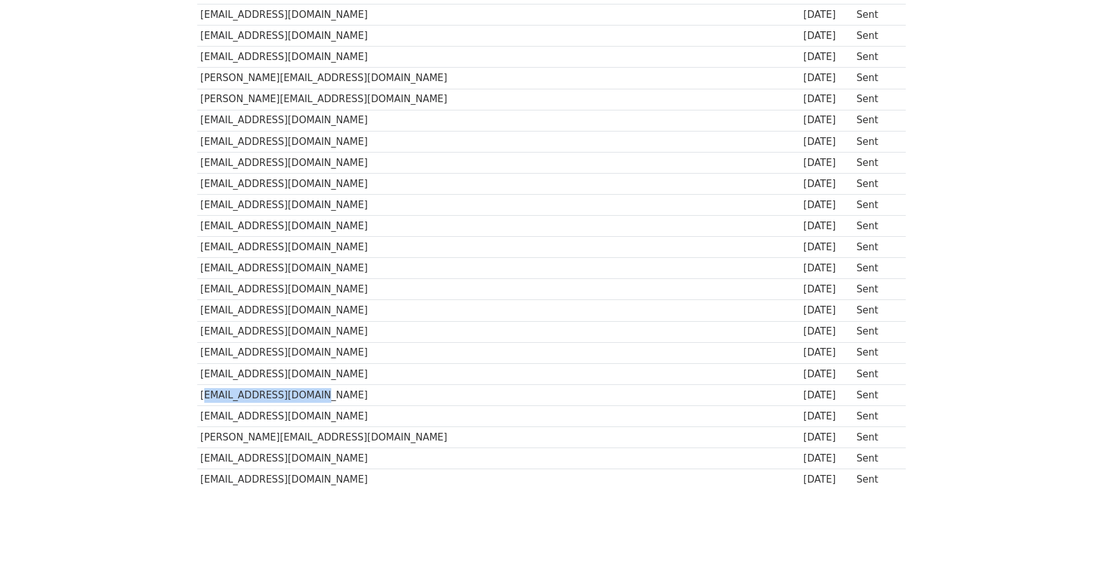
drag, startPoint x: 201, startPoint y: 391, endPoint x: 349, endPoint y: 391, distance: 147.4
click at [349, 391] on td "annacrucitt@gmail.com" at bounding box center [337, 394] width 280 height 21
copy td "annacrucitt@gmail.com"
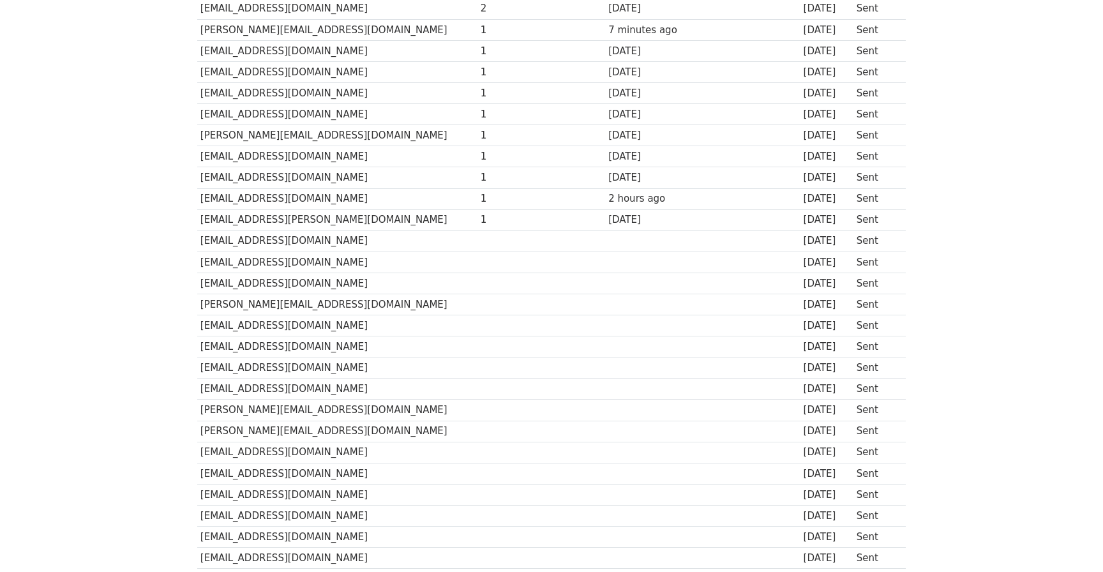
scroll to position [0, 0]
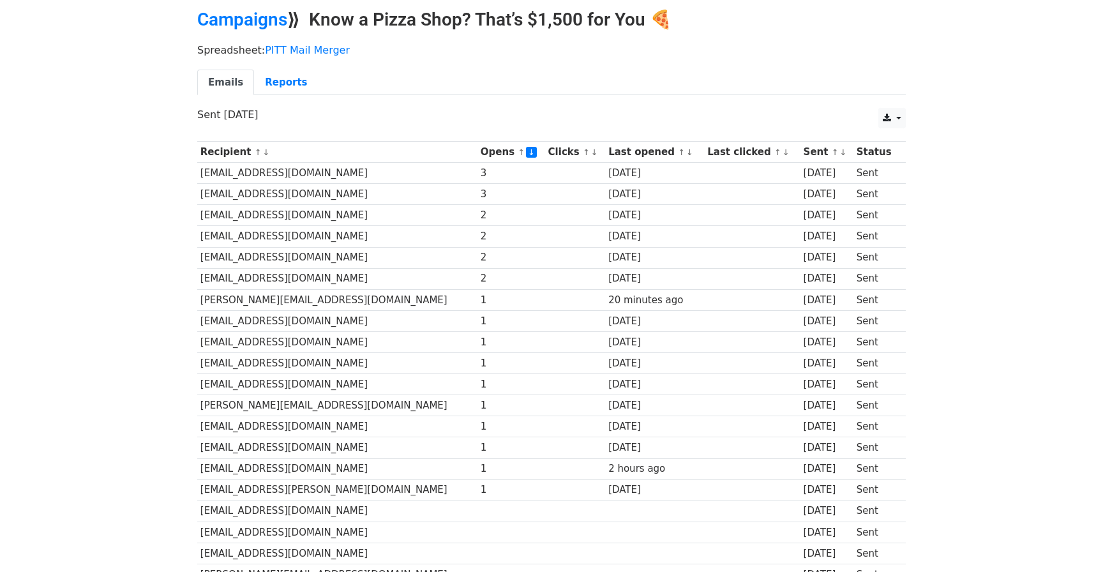
scroll to position [52, 0]
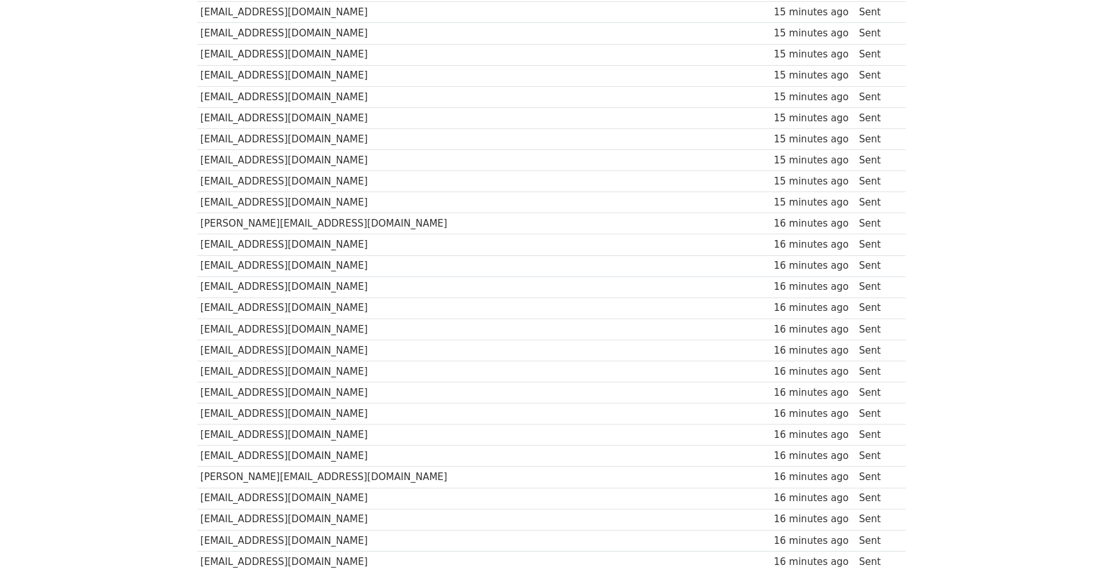
scroll to position [572, 0]
click at [233, 244] on td "[PERSON_NAME][EMAIL_ADDRESS][DOMAIN_NAME]" at bounding box center [330, 243] width 266 height 21
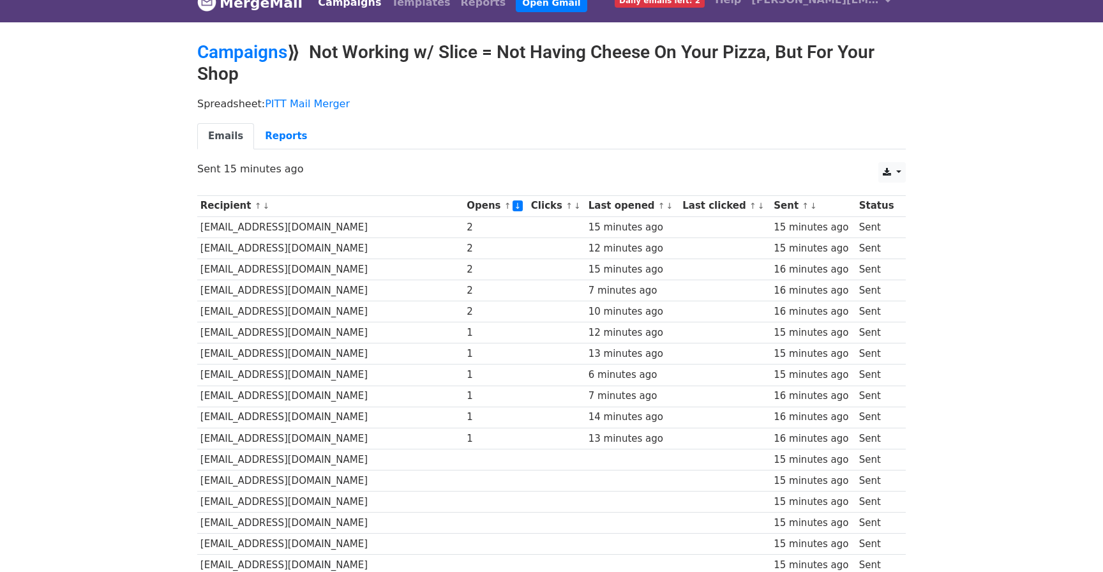
scroll to position [0, 0]
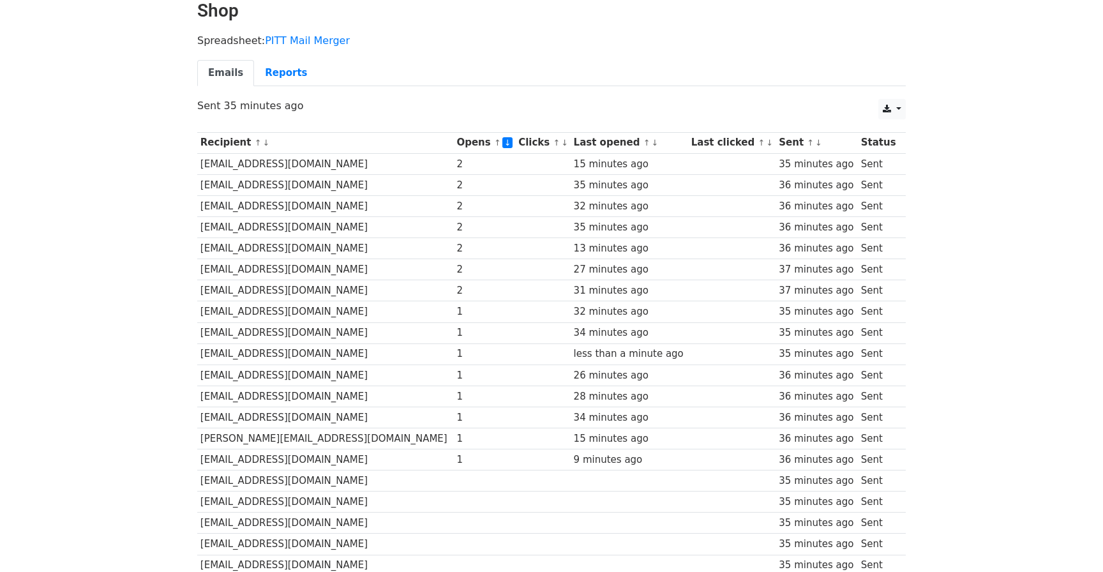
scroll to position [80, 0]
